Goal: Transaction & Acquisition: Purchase product/service

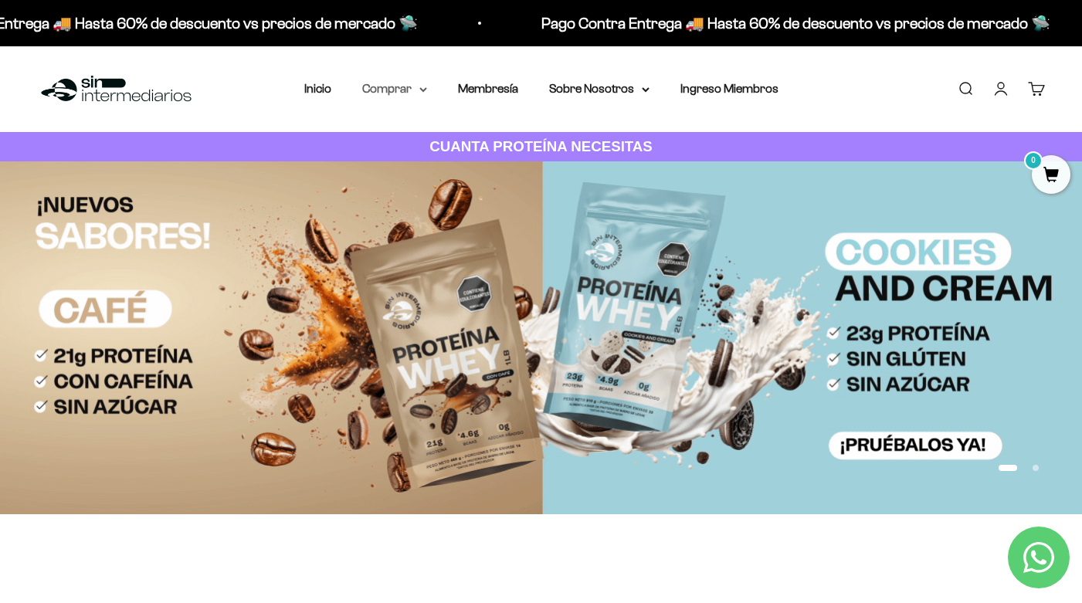
click at [400, 92] on summary "Comprar" at bounding box center [394, 89] width 65 height 20
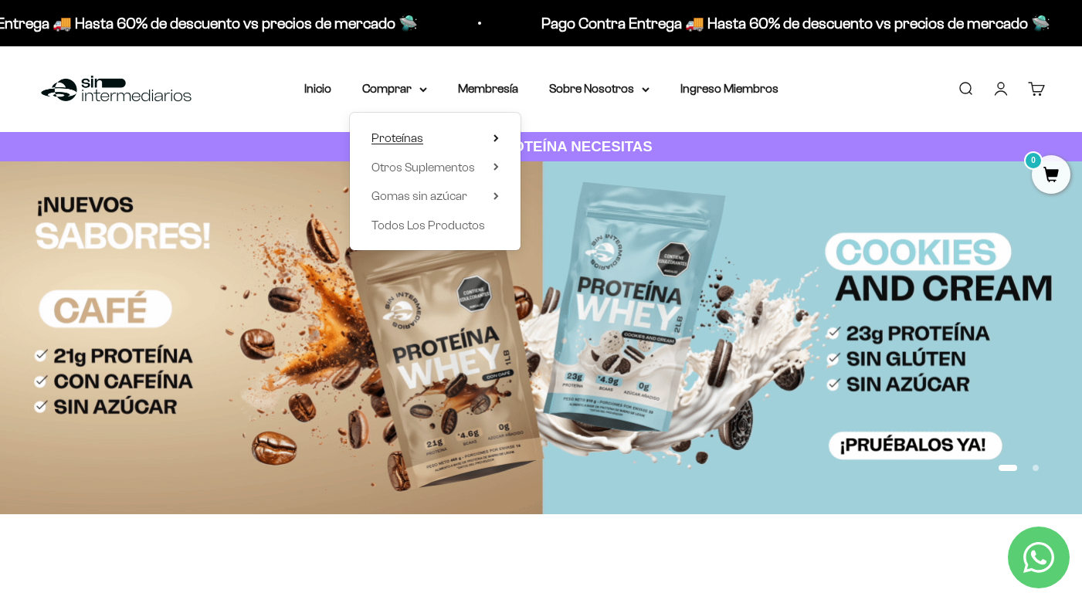
click at [392, 133] on span "Proteínas" at bounding box center [398, 137] width 52 height 13
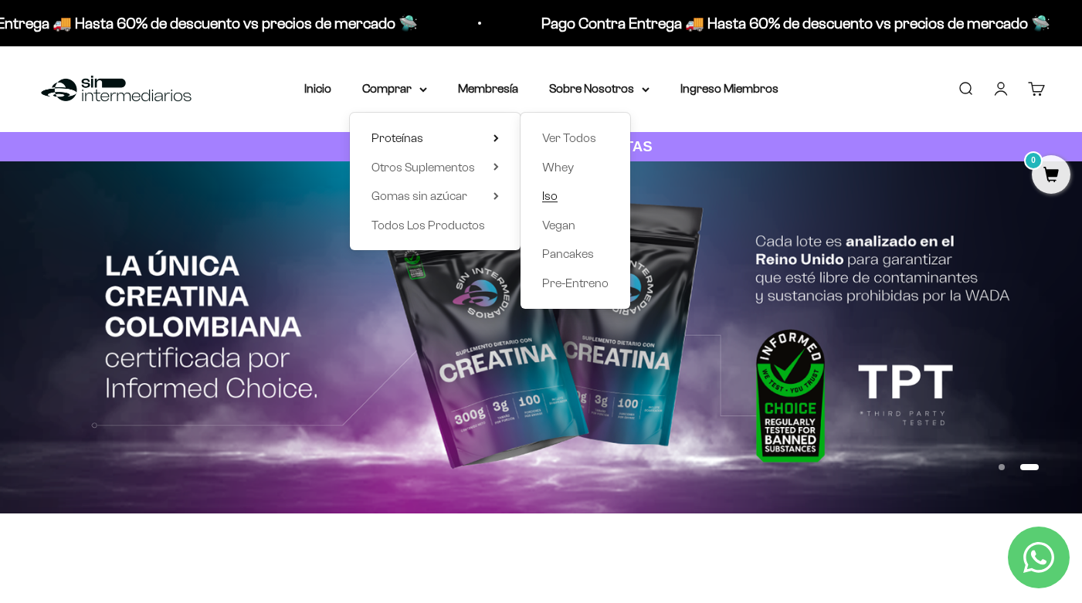
click at [545, 195] on span "Iso" at bounding box center [549, 195] width 15 height 13
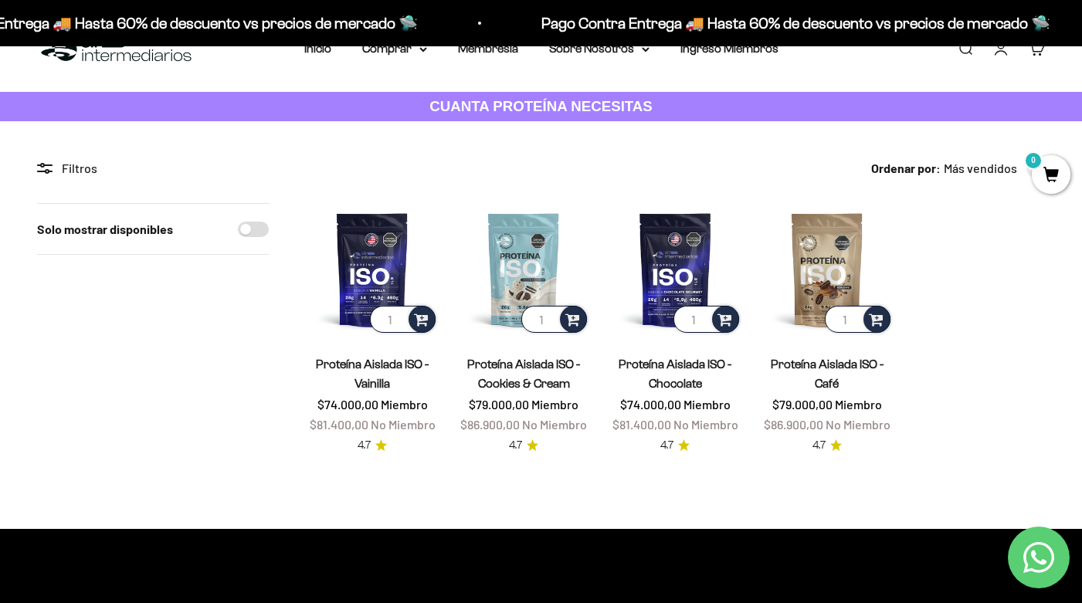
scroll to position [39, 0]
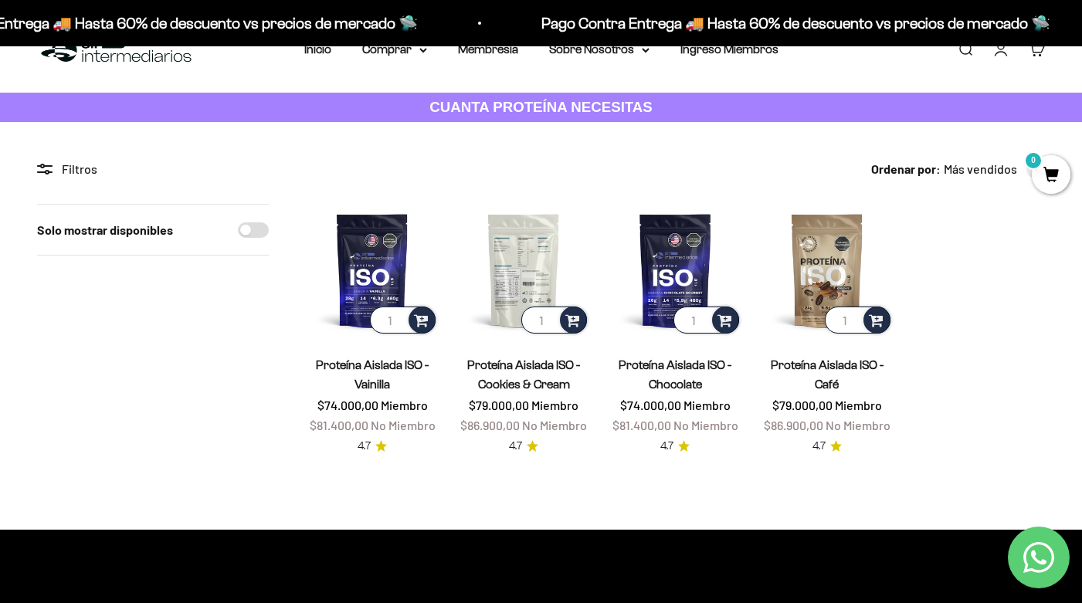
click at [535, 270] on img at bounding box center [523, 270] width 133 height 133
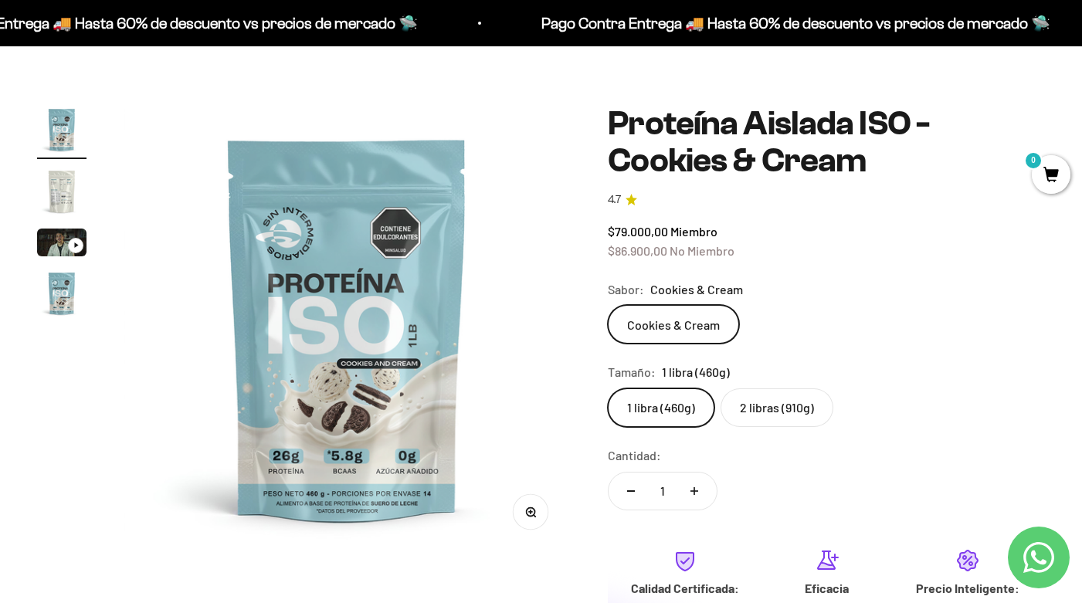
scroll to position [73, 0]
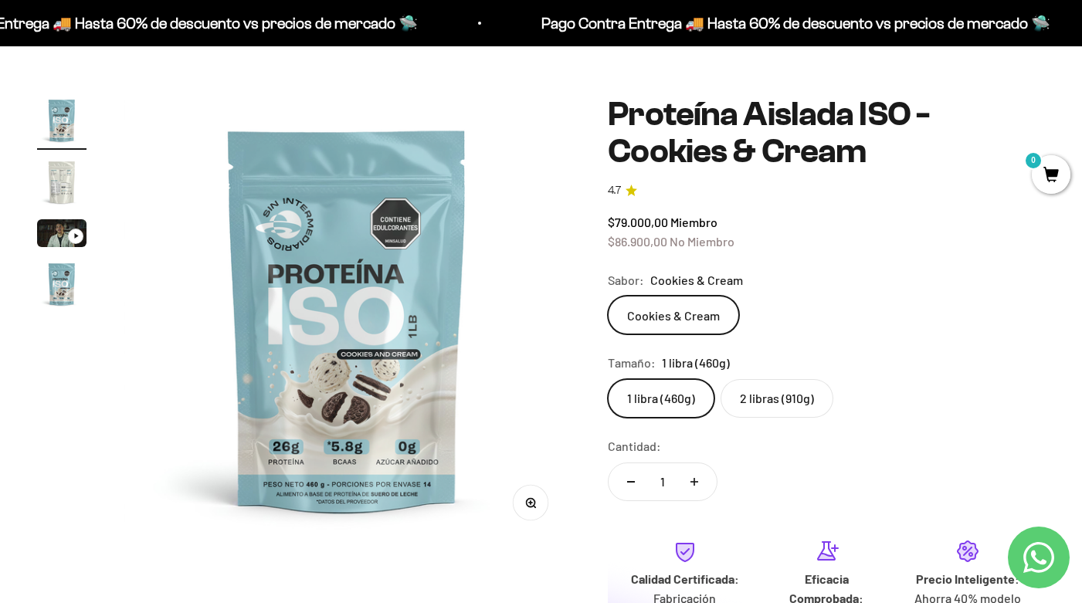
click at [799, 409] on label "2 libras (910g)" at bounding box center [777, 398] width 113 height 39
click at [608, 379] on input "2 libras (910g)" at bounding box center [607, 379] width 1 height 1
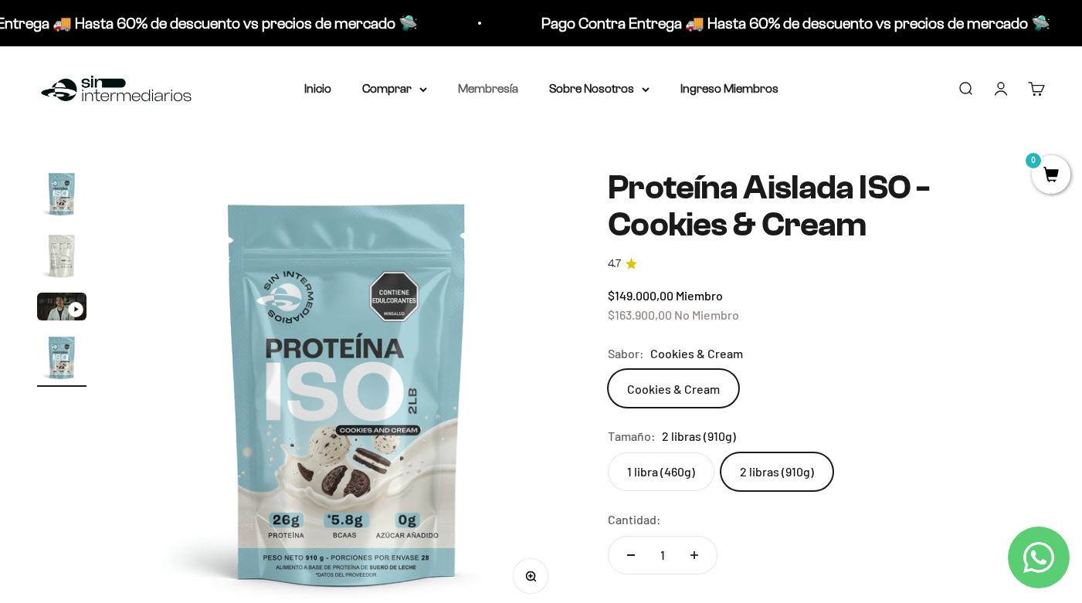
click at [498, 93] on link "Membresía" at bounding box center [488, 88] width 60 height 13
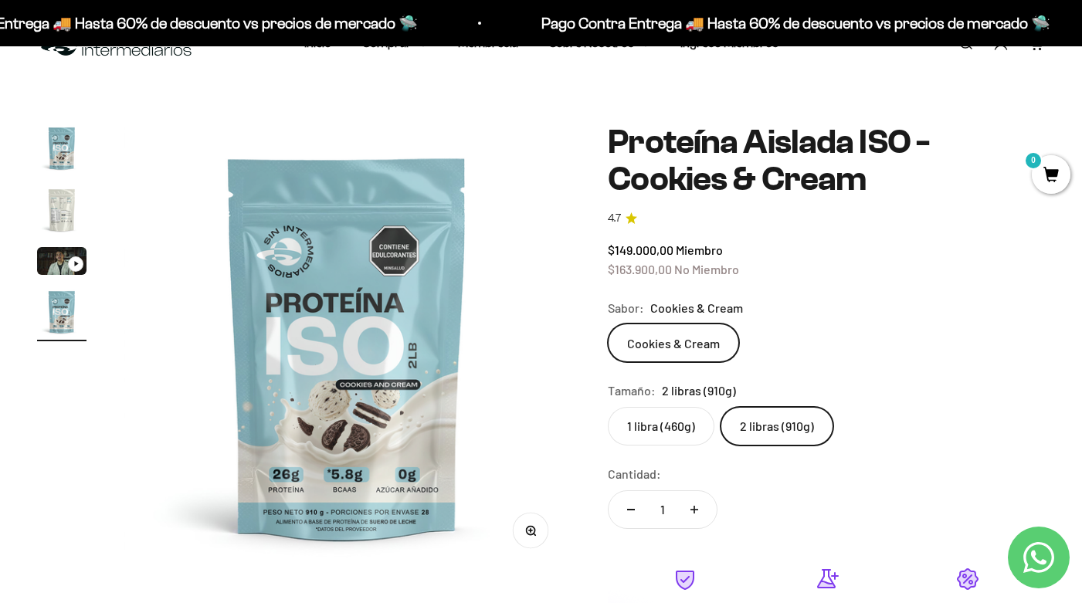
scroll to position [66, 0]
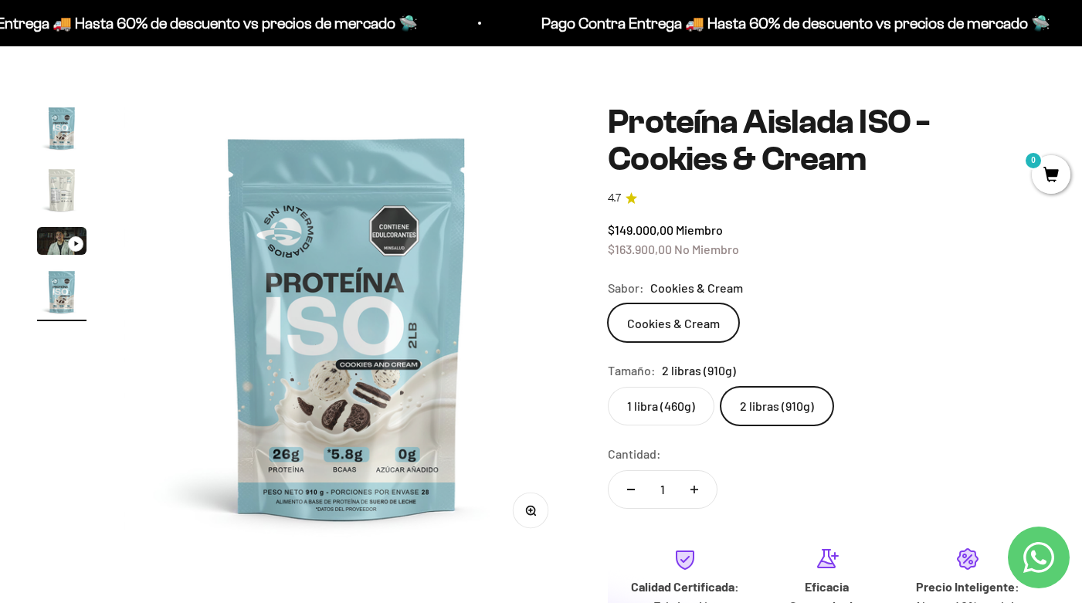
click at [690, 402] on label "1 libra (460g)" at bounding box center [661, 406] width 107 height 39
click at [608, 387] on input "1 libra (460g)" at bounding box center [607, 386] width 1 height 1
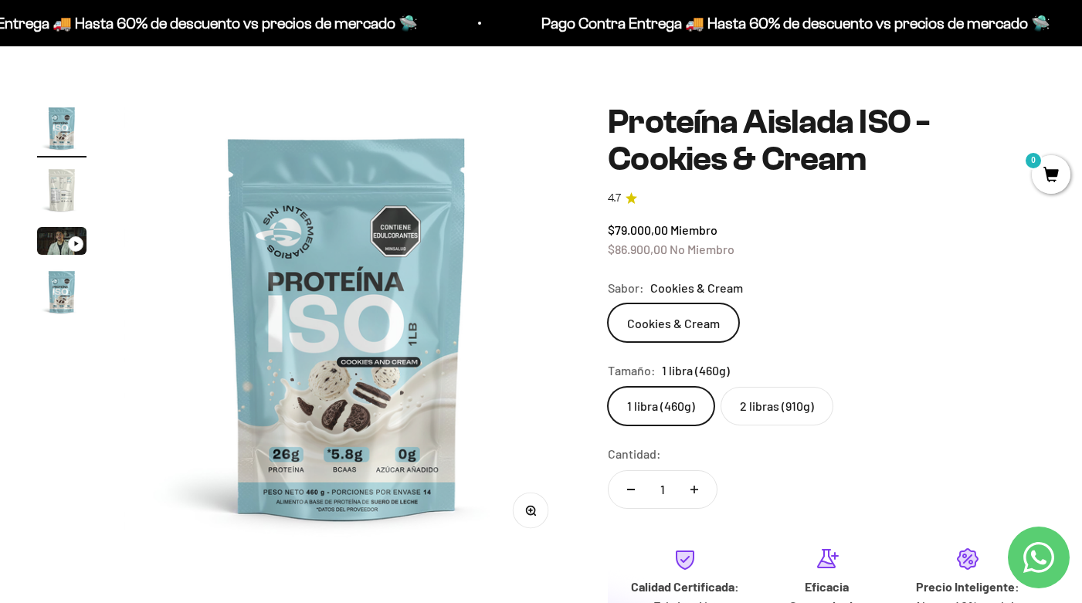
click at [795, 395] on label "2 libras (910g)" at bounding box center [777, 406] width 113 height 39
click at [608, 387] on input "2 libras (910g)" at bounding box center [607, 386] width 1 height 1
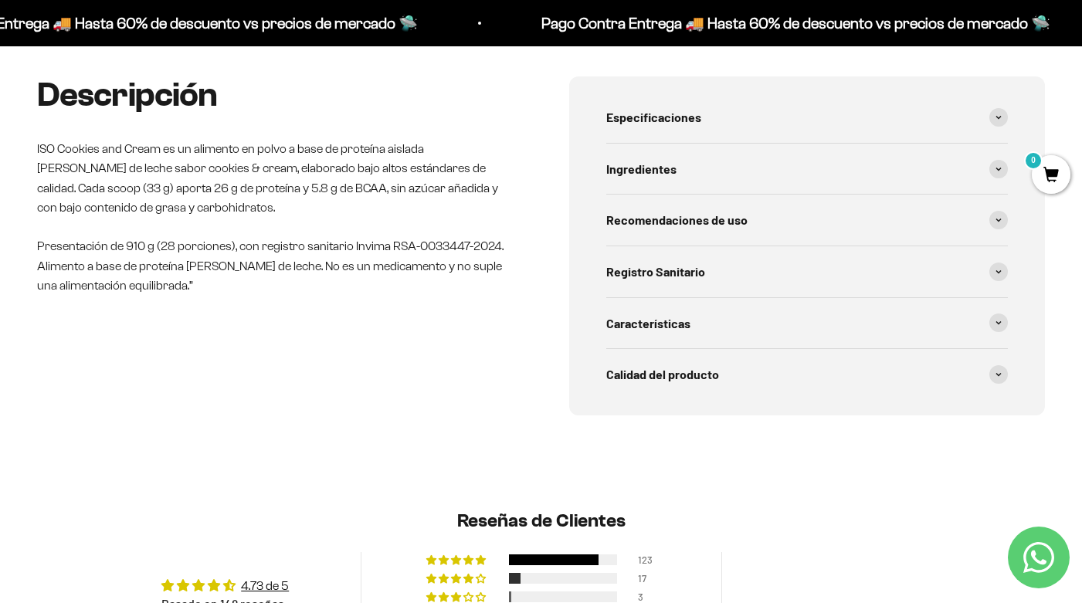
scroll to position [828, 0]
click at [994, 272] on div "Registro Sanitario" at bounding box center [807, 271] width 402 height 51
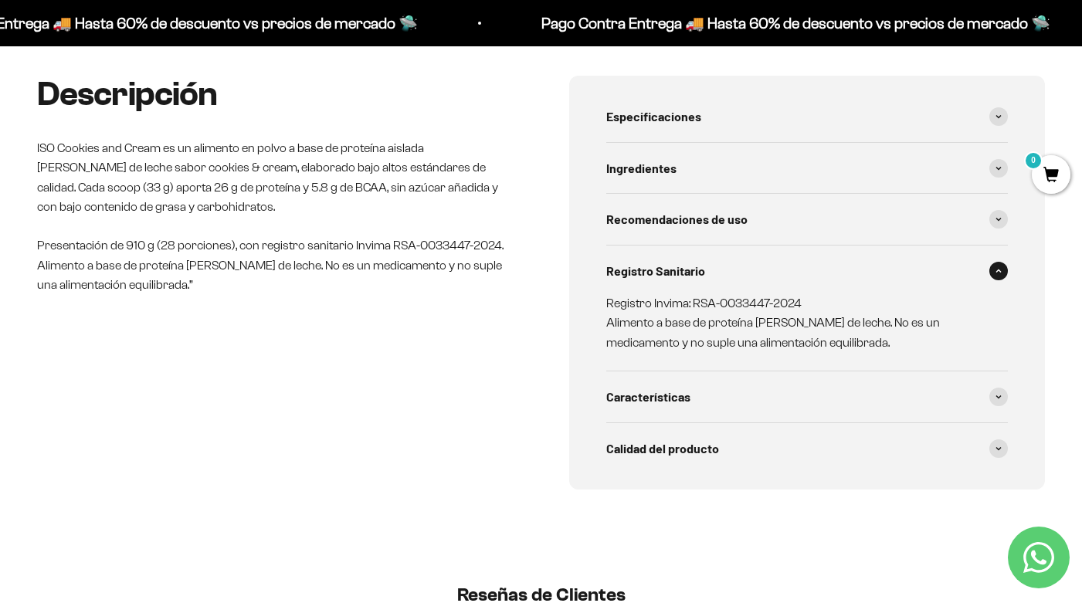
click at [994, 272] on div "Registro Sanitario" at bounding box center [807, 271] width 402 height 51
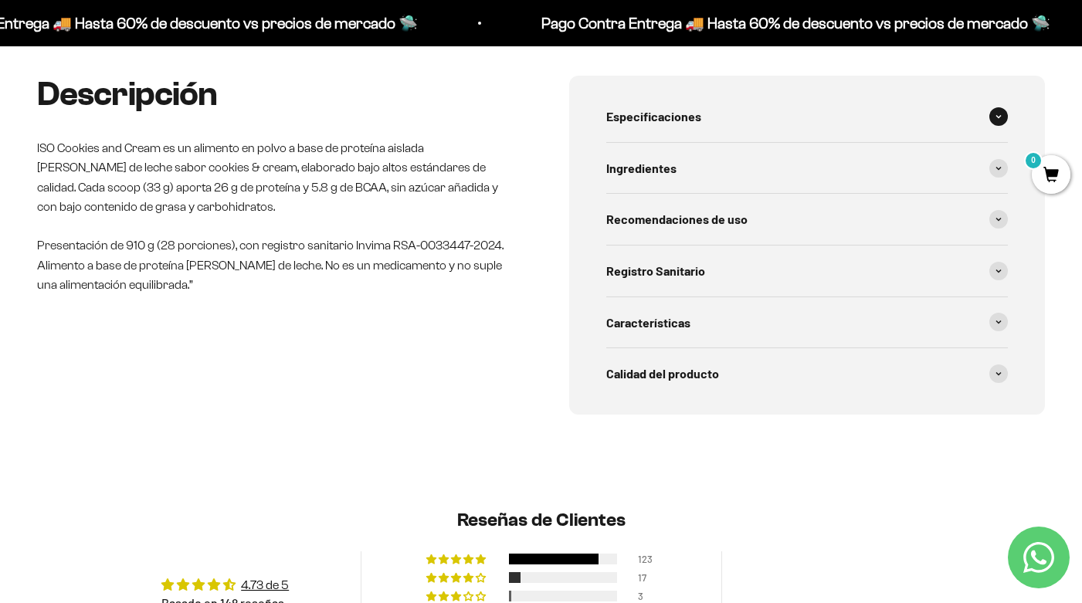
click at [989, 105] on div "Especificaciones" at bounding box center [807, 116] width 402 height 51
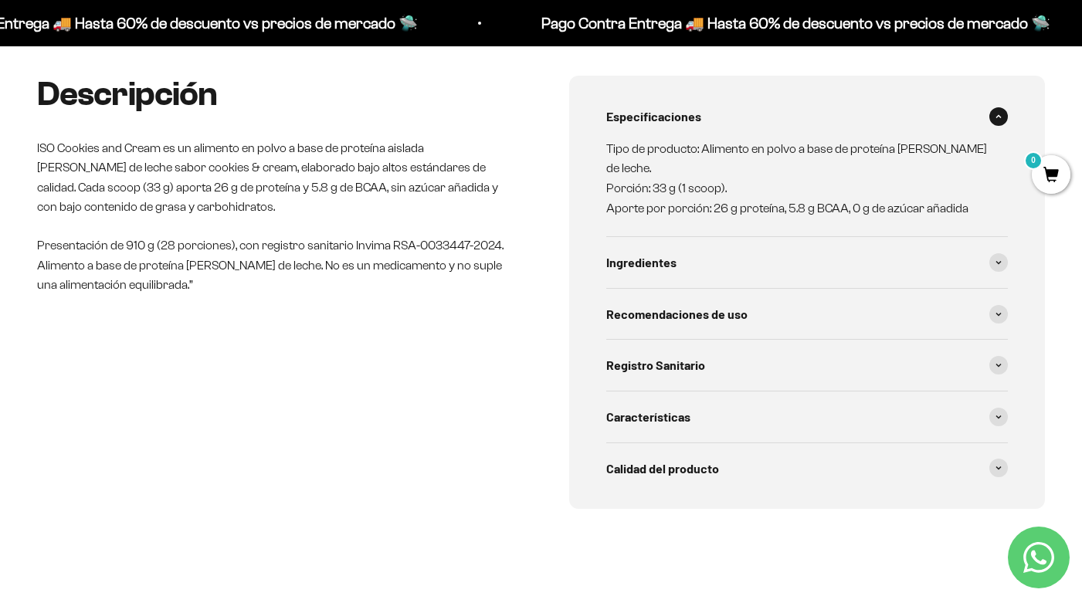
scroll to position [0, 0]
click at [990, 237] on div "Ingredientes" at bounding box center [807, 262] width 402 height 51
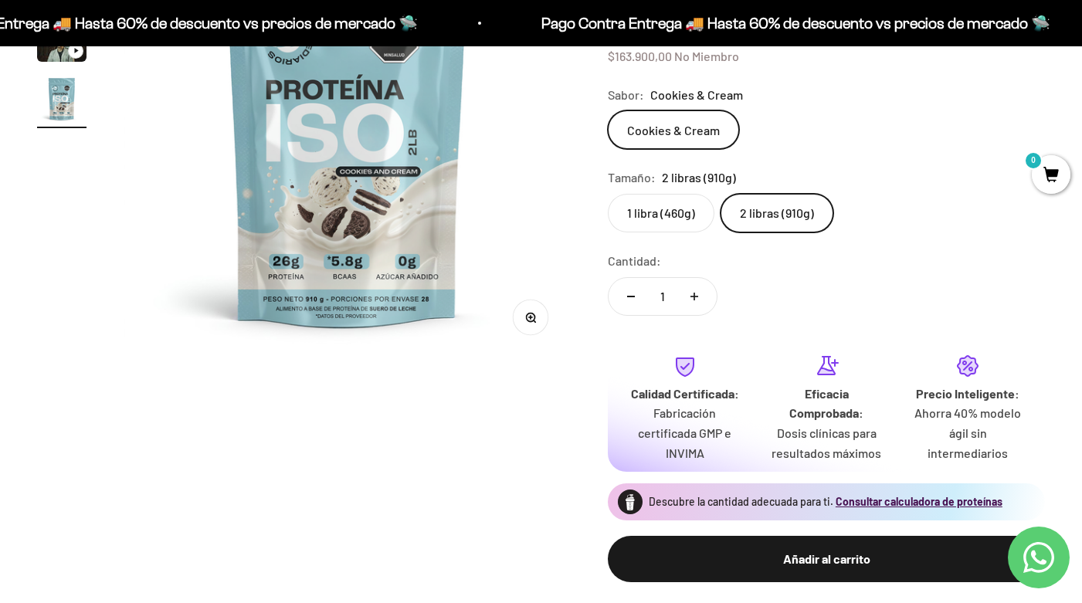
scroll to position [260, 0]
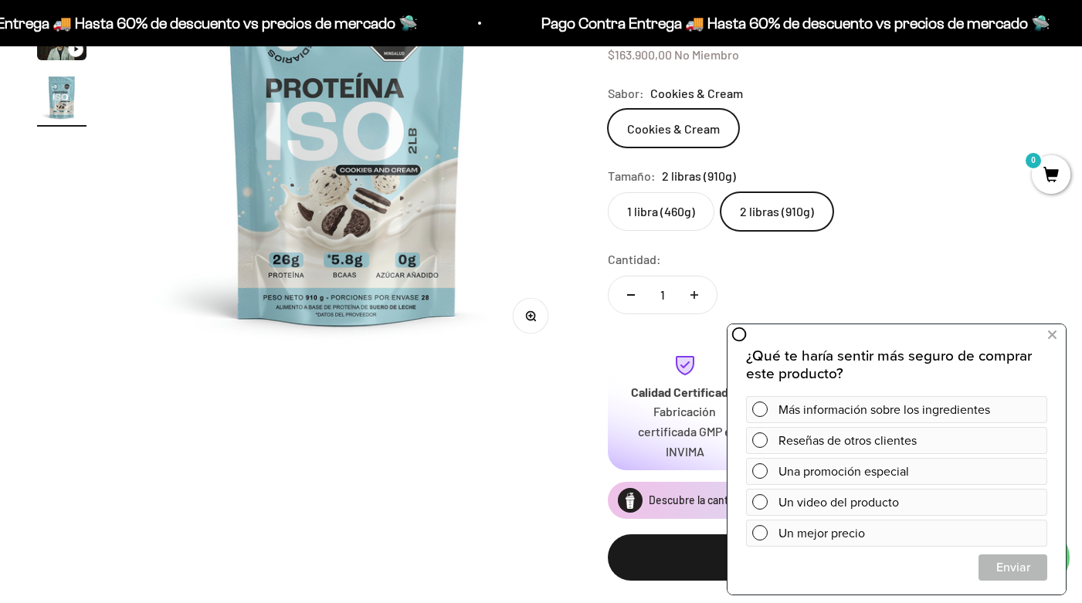
click at [676, 205] on label "1 libra (460g)" at bounding box center [661, 211] width 107 height 39
click at [608, 192] on input "1 libra (460g)" at bounding box center [607, 192] width 1 height 1
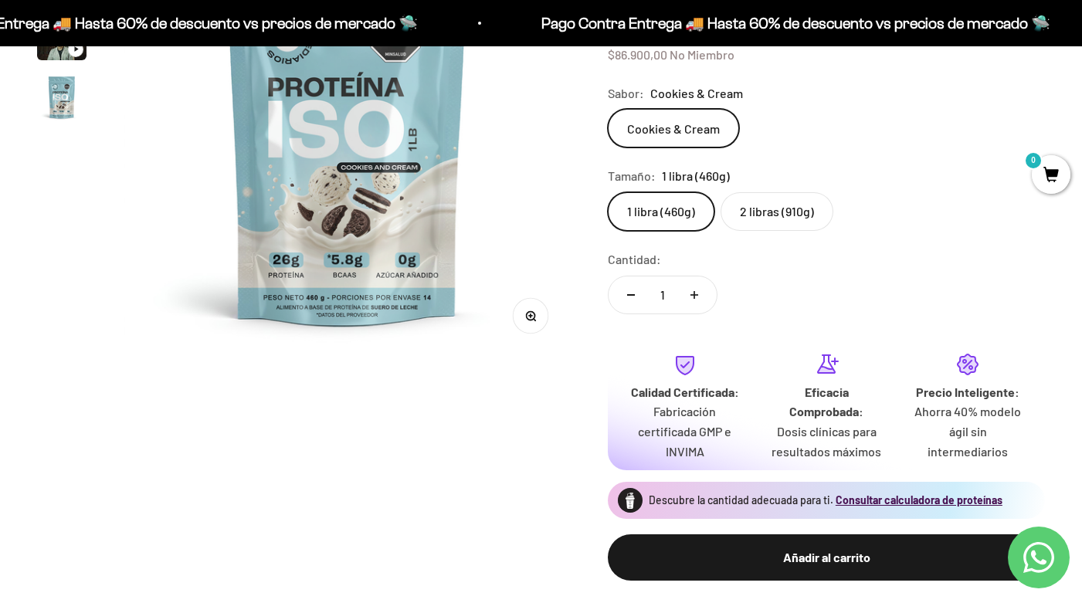
click at [769, 222] on label "2 libras (910g)" at bounding box center [777, 211] width 113 height 39
click at [608, 192] on input "2 libras (910g)" at bounding box center [607, 192] width 1 height 1
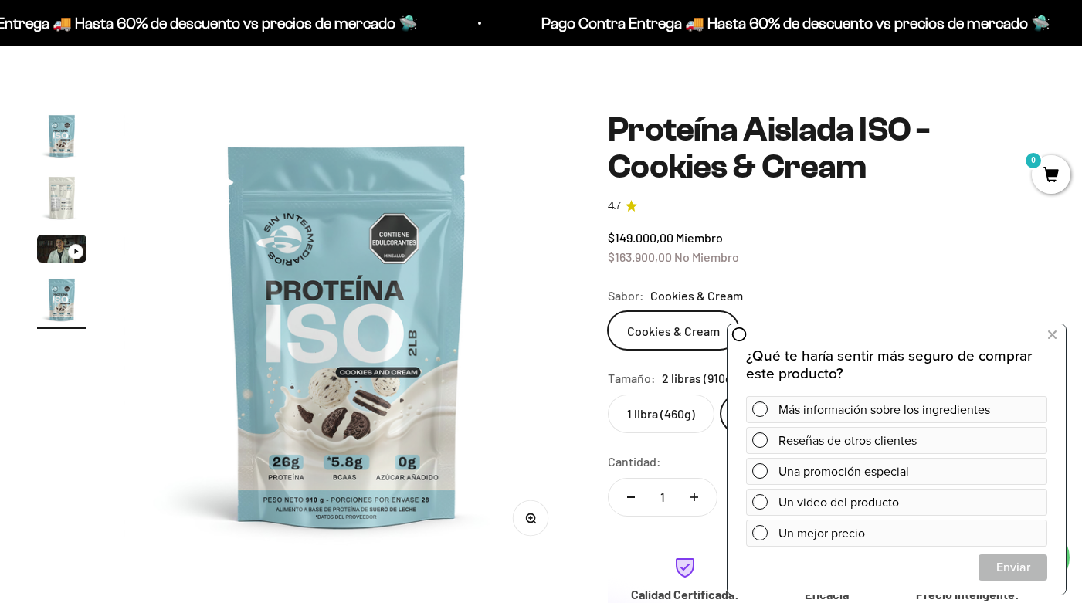
scroll to position [66, 0]
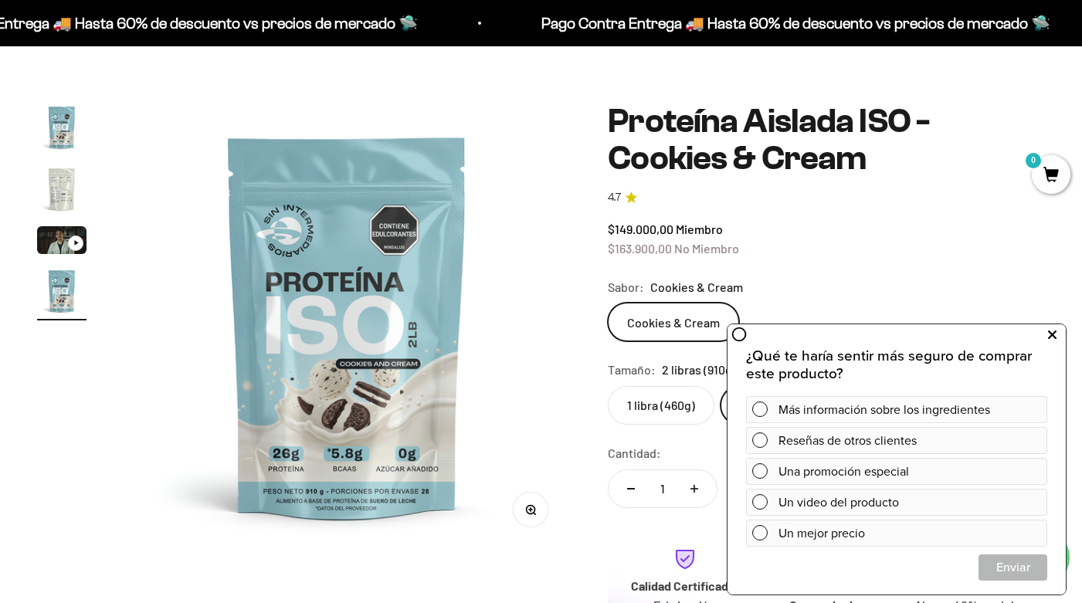
click at [1049, 336] on icon at bounding box center [1052, 335] width 8 height 20
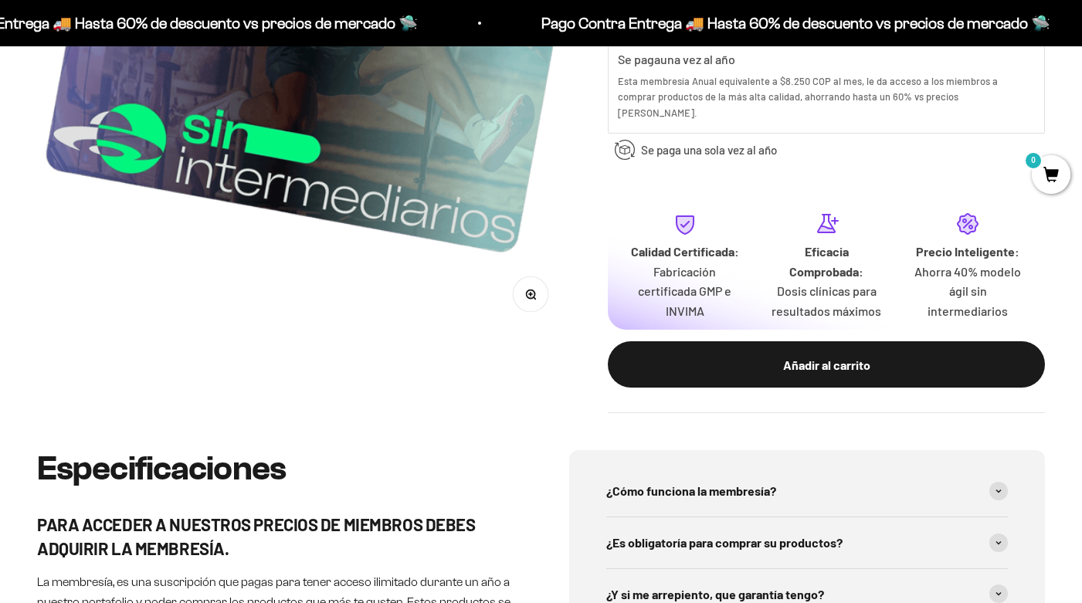
scroll to position [437, 0]
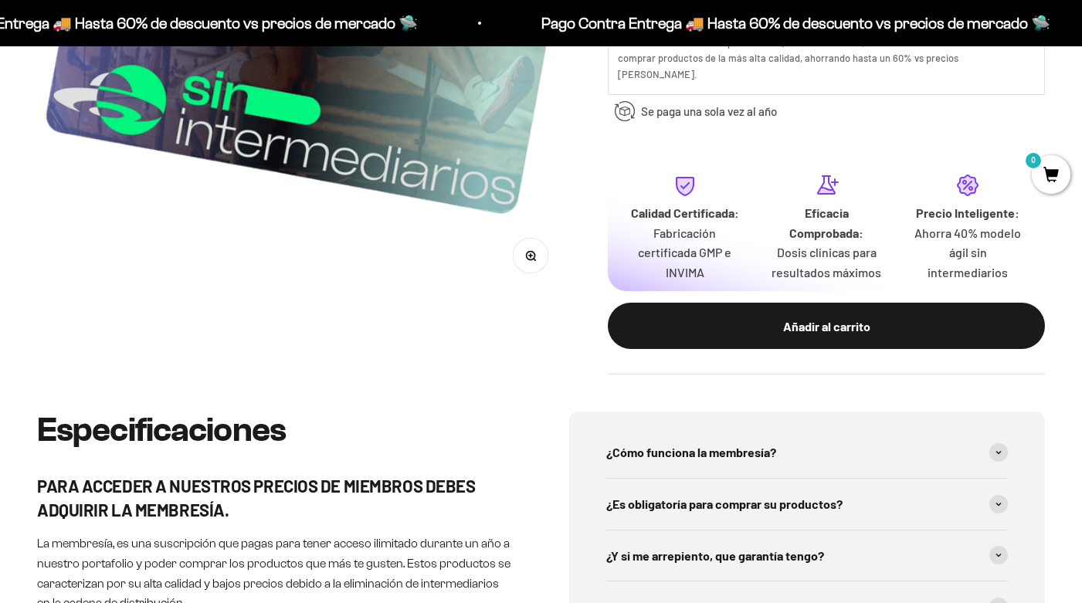
click at [851, 362] on div "Zoom Membresía Anual 4.9 COP 99,000.00 Calidad de líder, precio inteligente. ¿C…" at bounding box center [541, 68] width 1082 height 688
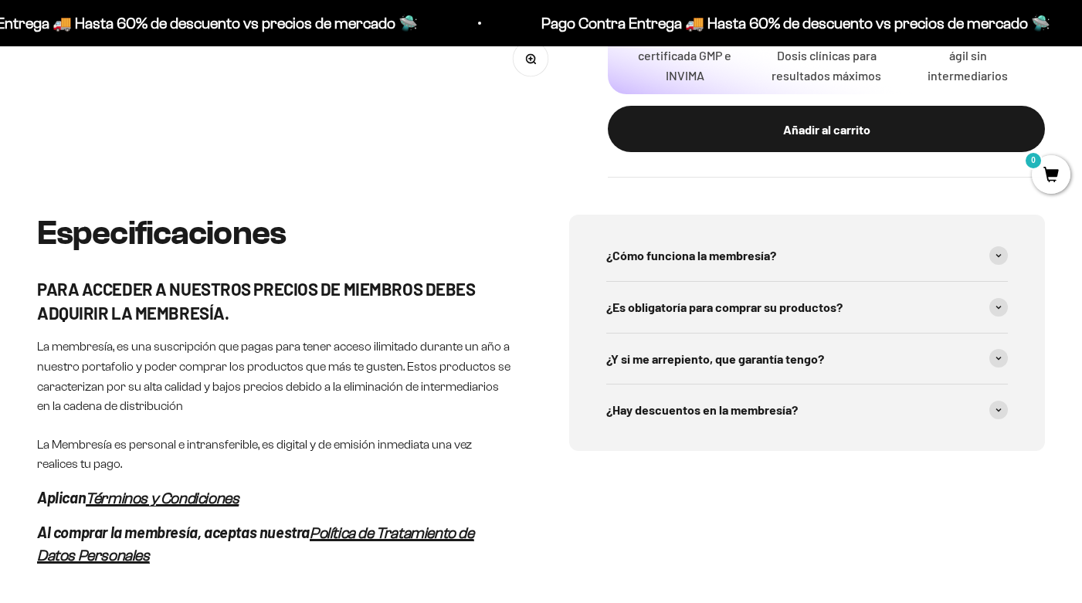
scroll to position [638, 0]
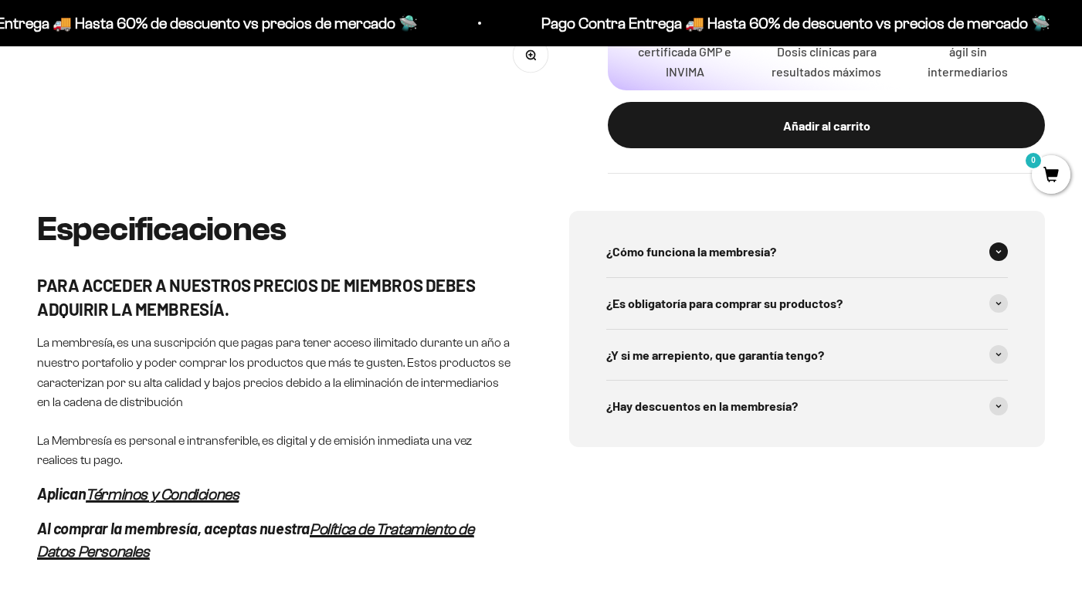
click at [999, 243] on span at bounding box center [999, 252] width 19 height 19
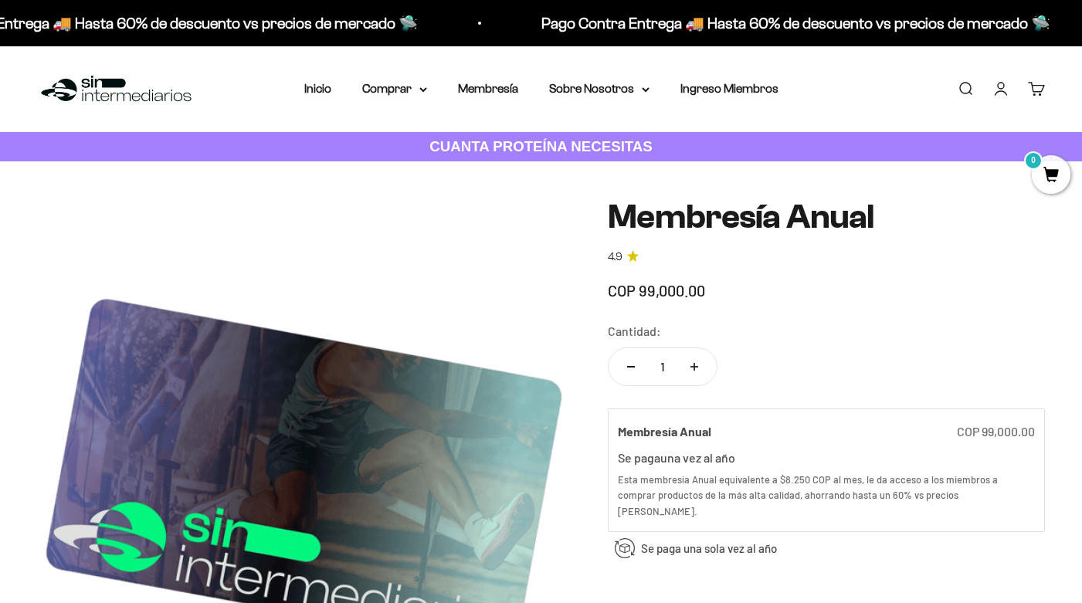
scroll to position [0, 0]
